Goal: Find contact information: Find contact information

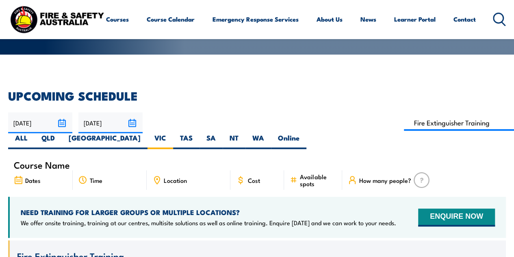
scroll to position [152, 0]
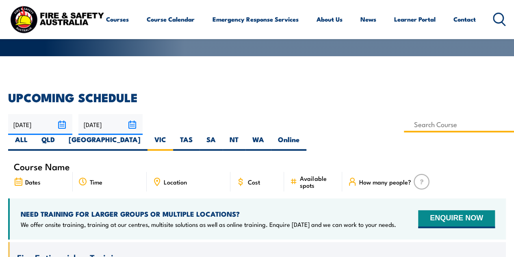
click at [404, 123] on input at bounding box center [459, 124] width 110 height 16
type input "Fire Extinguisher Training"
click at [454, 29] on link "Contact" at bounding box center [465, 19] width 22 height 20
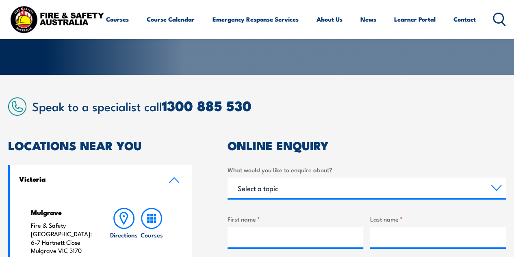
drag, startPoint x: 516, startPoint y: 28, endPoint x: 518, endPoint y: 61, distance: 33.4
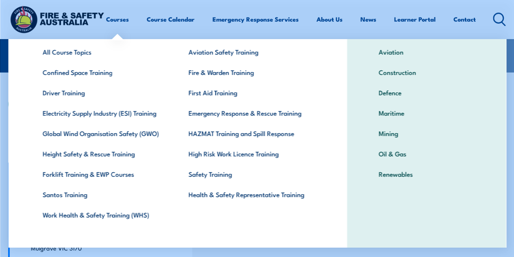
scroll to position [44, 0]
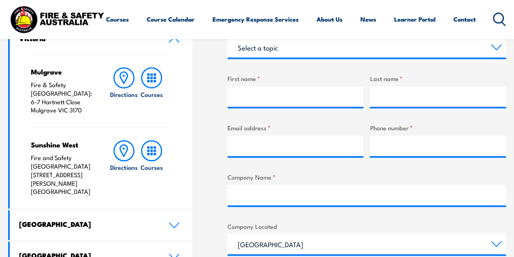
scroll to position [73, 0]
